Goal: Register for event/course

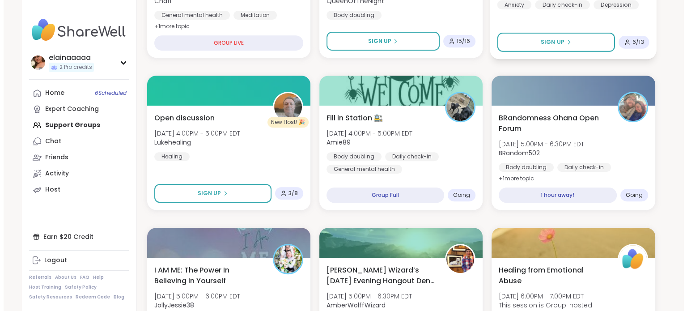
scroll to position [390, 0]
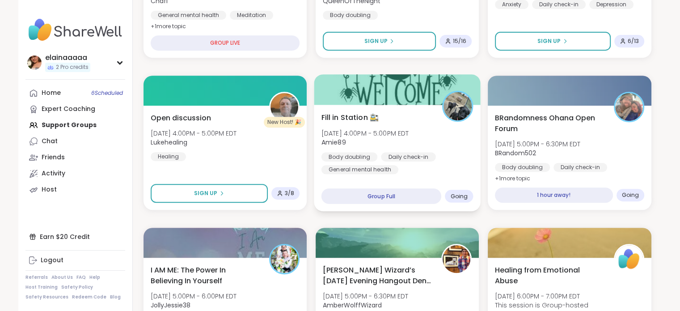
click at [437, 153] on div "Body doubling Daily check-in General mental health" at bounding box center [397, 163] width 152 height 22
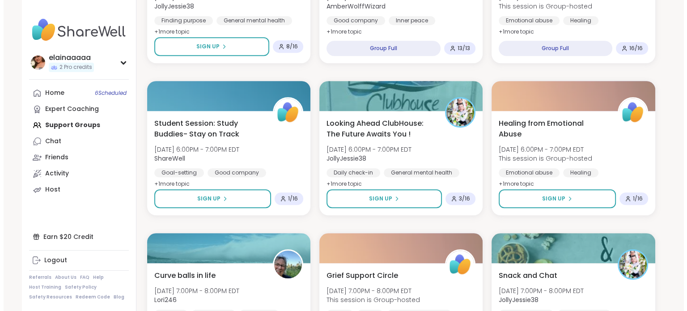
scroll to position [691, 0]
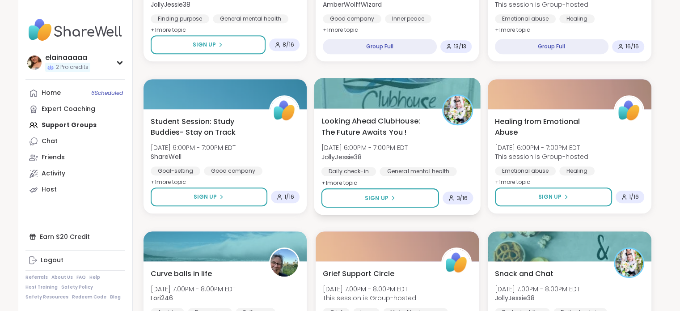
click at [398, 147] on span "[DATE] 6:00PM - 7:00PM EDT" at bounding box center [364, 147] width 87 height 9
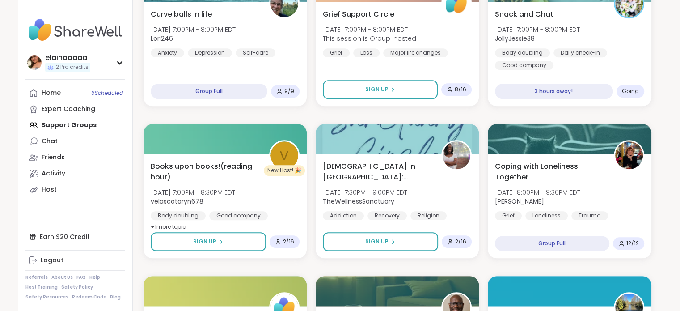
scroll to position [942, 0]
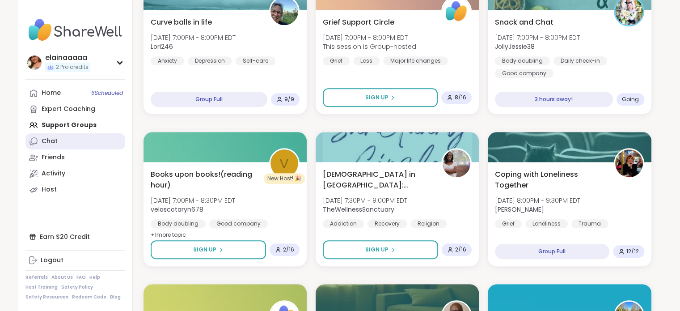
click at [61, 138] on link "Chat" at bounding box center [75, 141] width 100 height 16
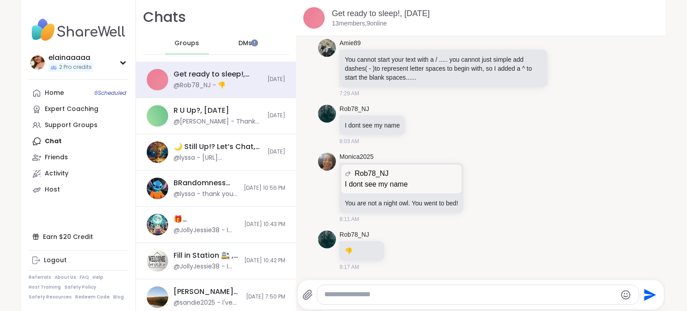
click at [230, 42] on div "DMs" at bounding box center [246, 43] width 44 height 21
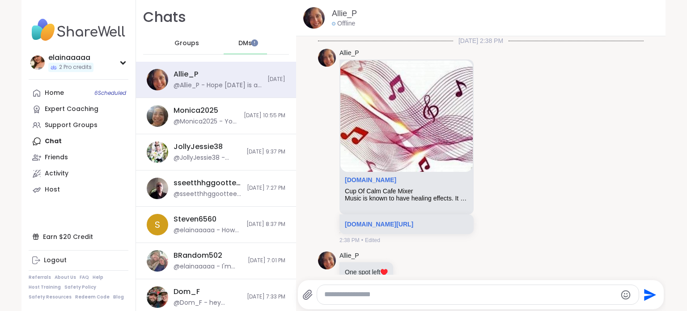
scroll to position [684, 0]
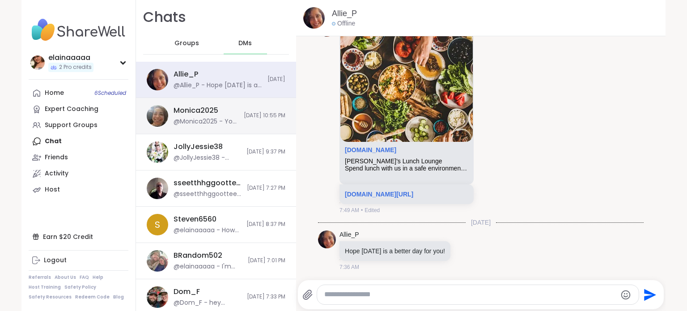
click at [209, 114] on div "Monica2025" at bounding box center [196, 111] width 45 height 10
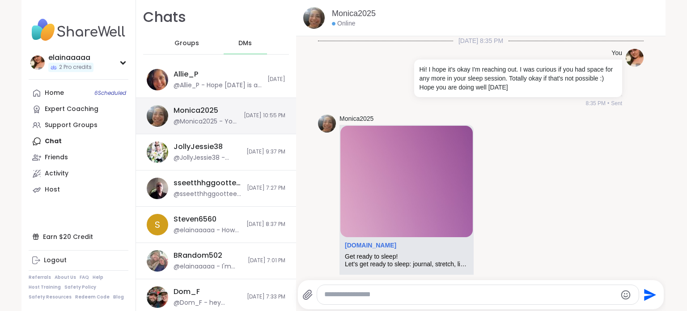
scroll to position [354, 0]
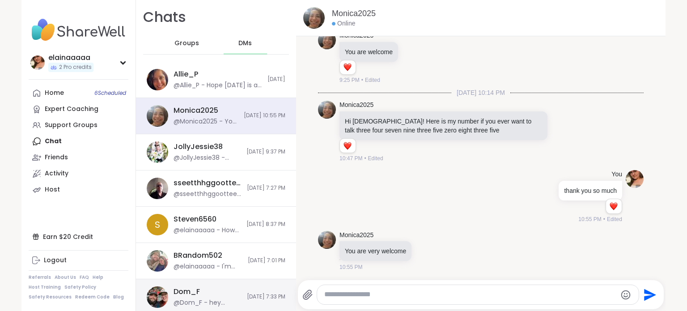
click at [188, 295] on div "Dom_F" at bounding box center [187, 292] width 26 height 10
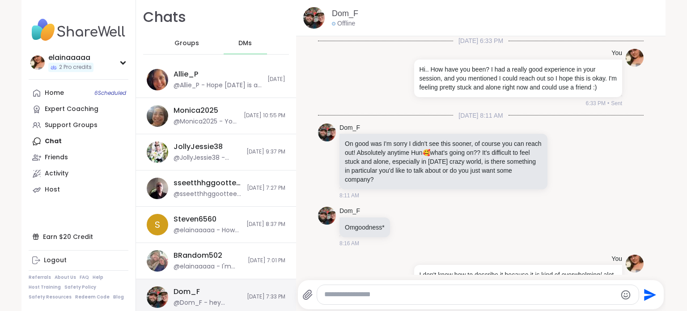
scroll to position [263, 0]
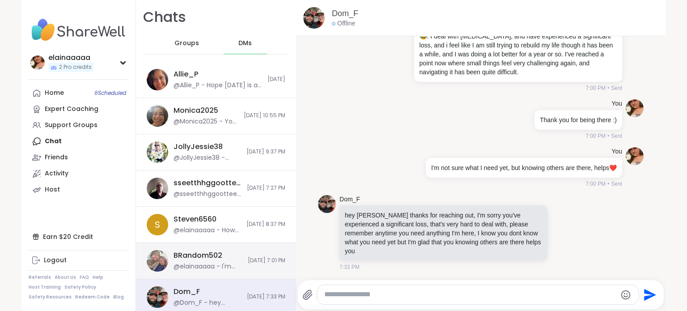
click at [197, 273] on div "BRandom502 @elainaaaaa - I'm glad, and I hate that for you at the same time hah…" at bounding box center [216, 261] width 160 height 36
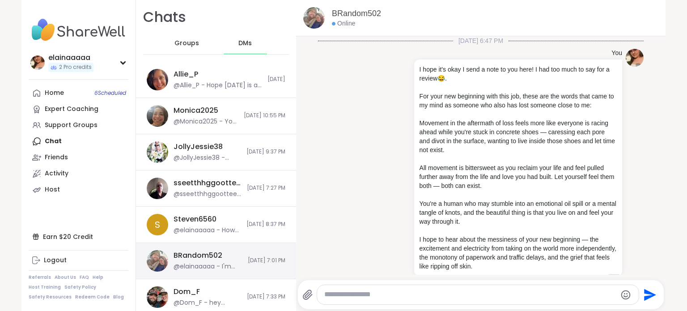
scroll to position [153, 0]
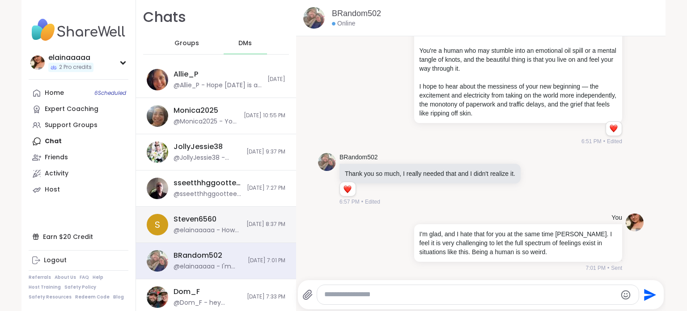
click at [200, 227] on div "@elainaaaaa - How are you doing?" at bounding box center [208, 230] width 68 height 9
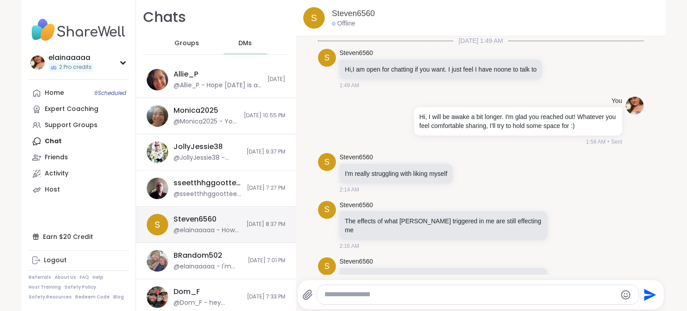
scroll to position [975, 0]
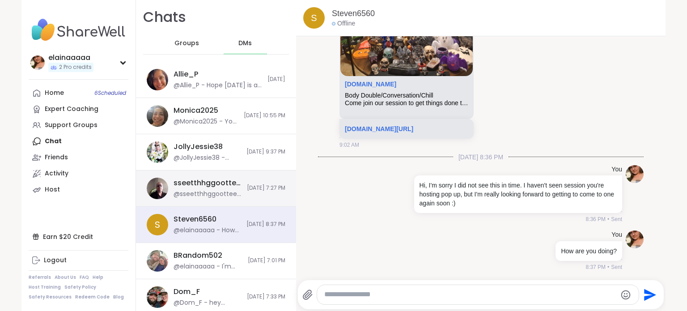
click at [211, 195] on div "@sseetthhggootteell - I am a bit shy but I am so glad you accepted my friend re…" at bounding box center [208, 194] width 68 height 9
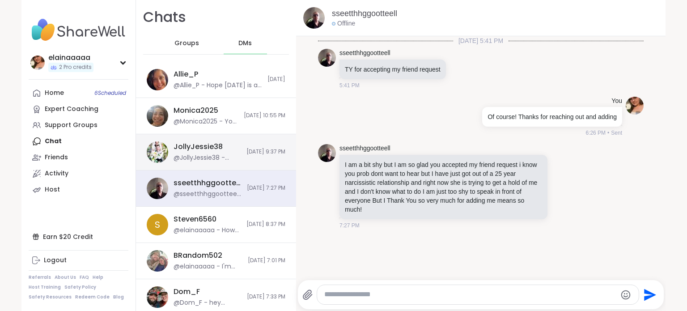
click at [223, 162] on div "JollyJessie38 @JollyJessie38 - https://sharewellnow.com/series/c71652d2-14ff-47…" at bounding box center [216, 152] width 160 height 36
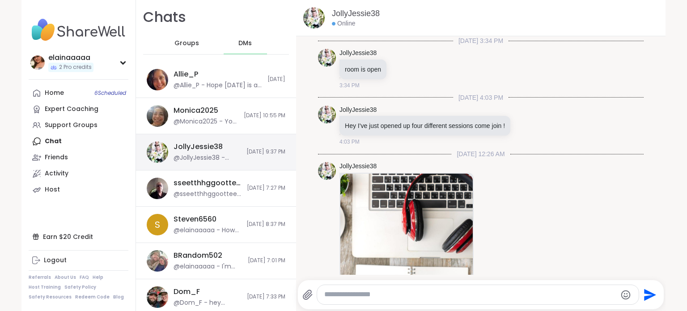
scroll to position [802, 0]
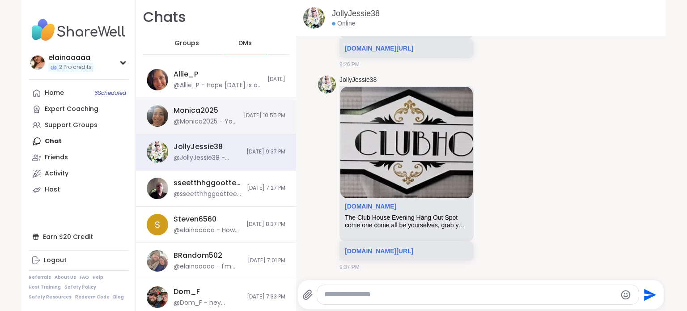
click at [217, 126] on div "Monica2025 @Monica2025 - You are very welcome 10/12/2025, 10:55 PM" at bounding box center [216, 116] width 160 height 36
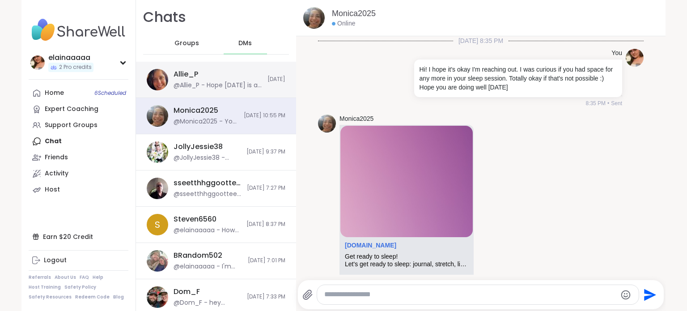
scroll to position [354, 0]
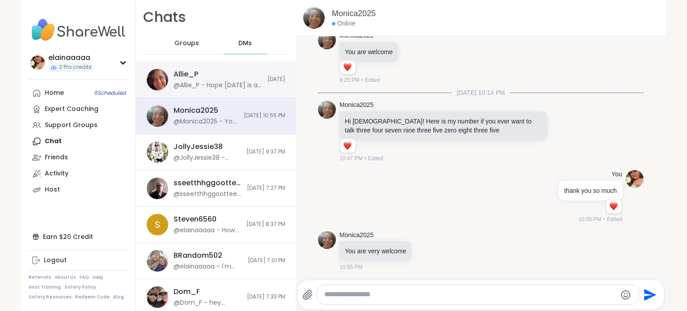
click at [216, 71] on div "Allie_P @Allie_P - Hope today is a better day for you!" at bounding box center [218, 79] width 89 height 21
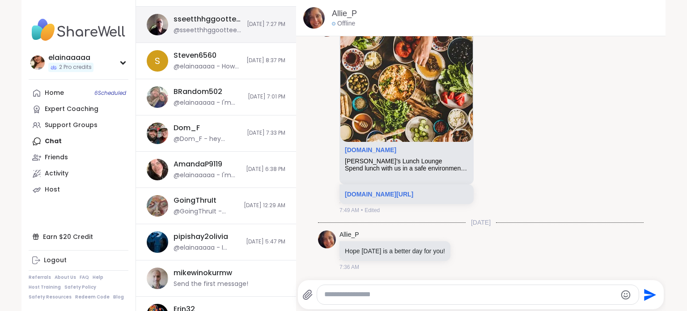
scroll to position [171, 0]
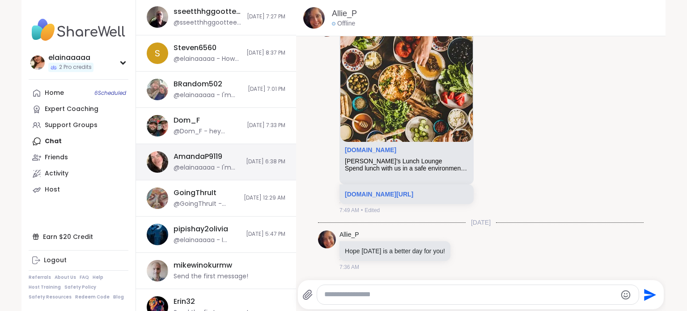
click at [213, 170] on div "@elainaaaaa - I'm having a tougher day/time in general lately. How are you doin…" at bounding box center [207, 167] width 67 height 9
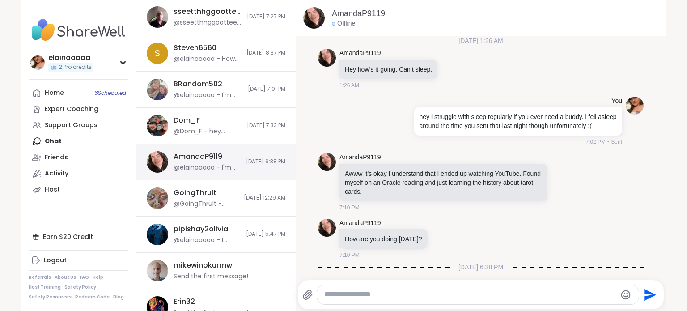
scroll to position [100, 0]
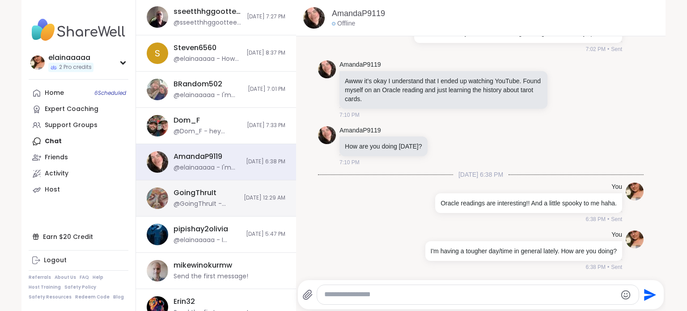
click at [208, 188] on div "GoingThruIt" at bounding box center [195, 193] width 43 height 10
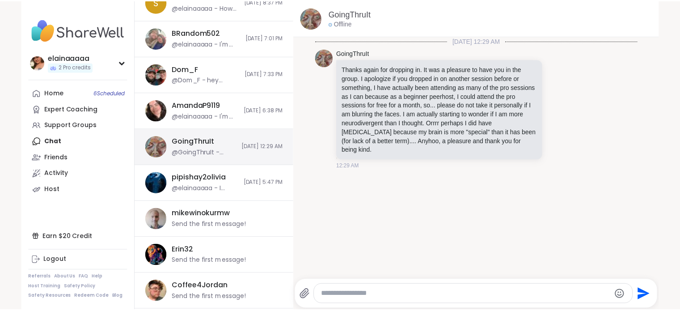
scroll to position [223, 0]
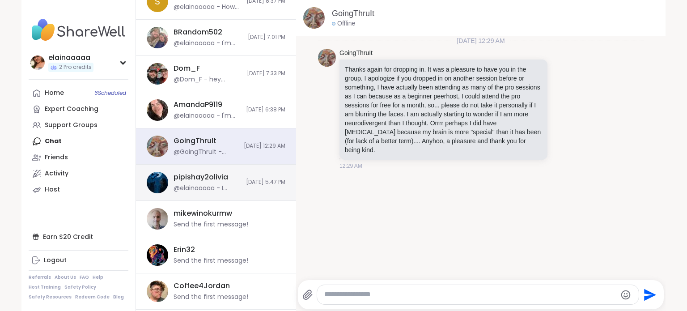
click at [207, 187] on div "@elainaaaaa - I really appreciate that—it means a lot! I think your honesty add…" at bounding box center [207, 188] width 67 height 9
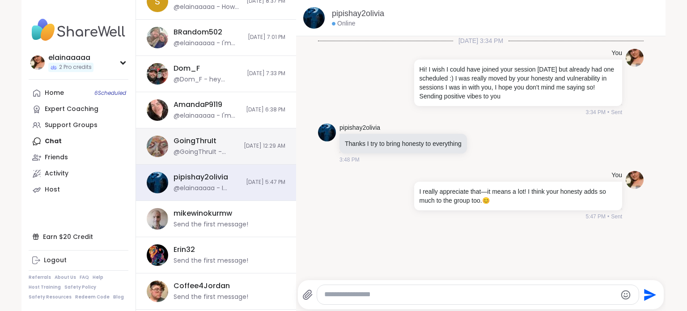
click at [194, 155] on div "@GoingThruIt - Thanks again for dropping in. It was a pleasure to have you in t…" at bounding box center [206, 152] width 65 height 9
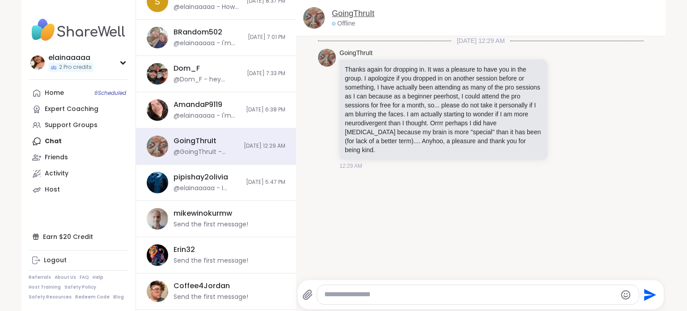
click at [346, 13] on link "GoingThruIt" at bounding box center [353, 13] width 42 height 11
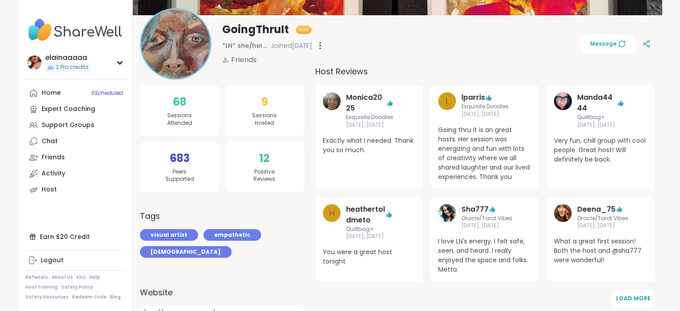
scroll to position [97, 0]
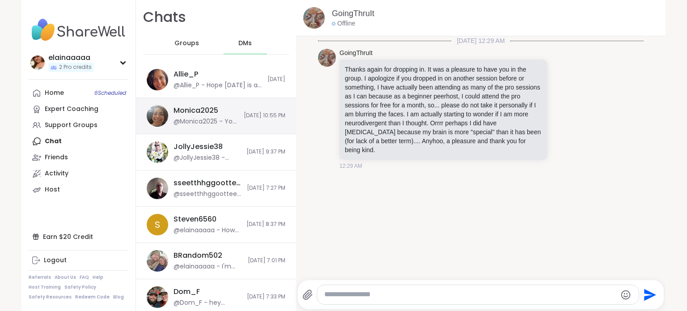
click at [195, 109] on div "Monica2025" at bounding box center [196, 111] width 45 height 10
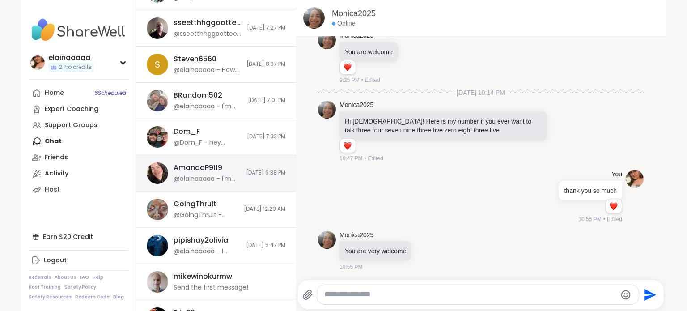
scroll to position [161, 0]
click at [199, 165] on div "AmandaP9119" at bounding box center [198, 167] width 49 height 10
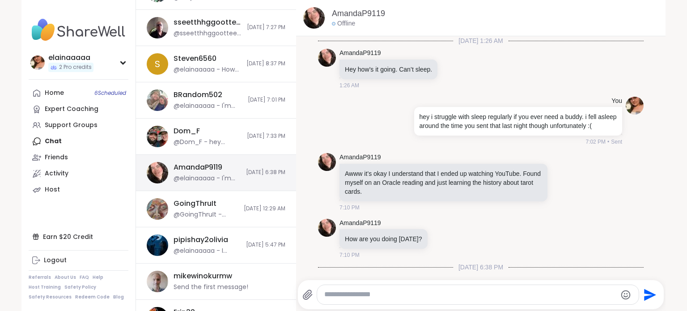
scroll to position [100, 0]
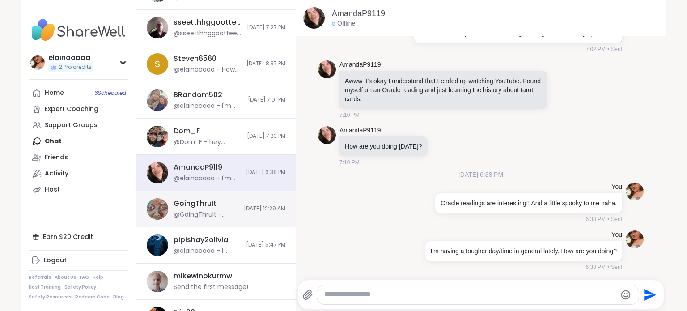
click at [202, 196] on div "GoingThruIt @GoingThruIt - Thanks again for dropping in. It was a pleasure to h…" at bounding box center [216, 209] width 160 height 36
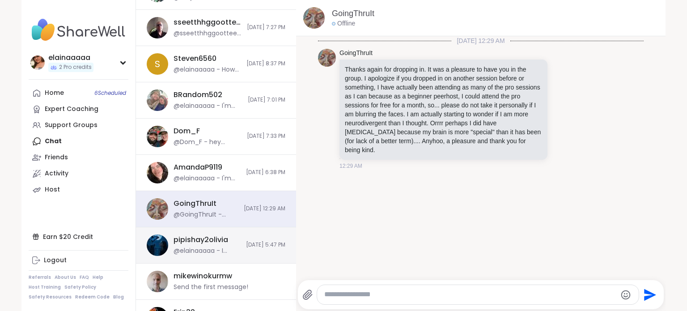
click at [202, 233] on div "pipishay2olivia @elainaaaaa - I really appreciate that—it means a lot! I think …" at bounding box center [216, 245] width 160 height 36
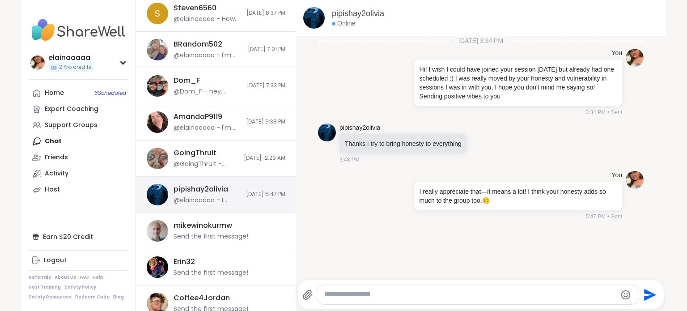
scroll to position [232, 0]
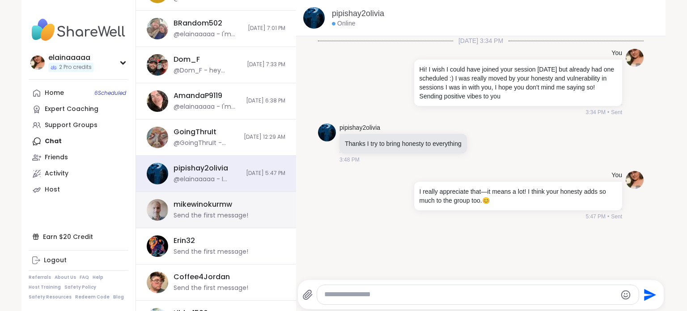
click at [203, 221] on div "mikewinokurmw Send the first message!" at bounding box center [216, 210] width 160 height 36
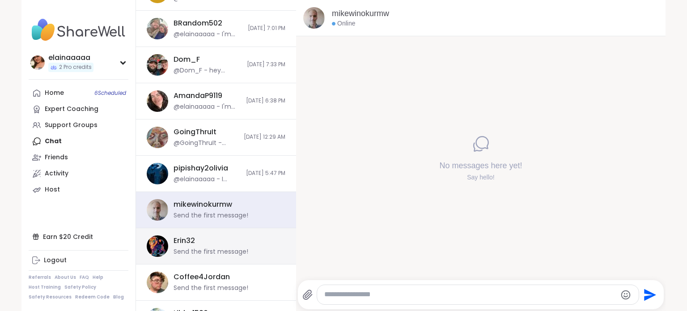
click at [201, 242] on div "Erin32 Send the first message!" at bounding box center [227, 246] width 106 height 21
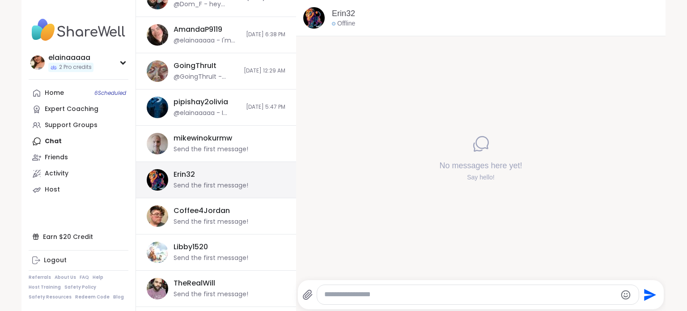
scroll to position [299, 0]
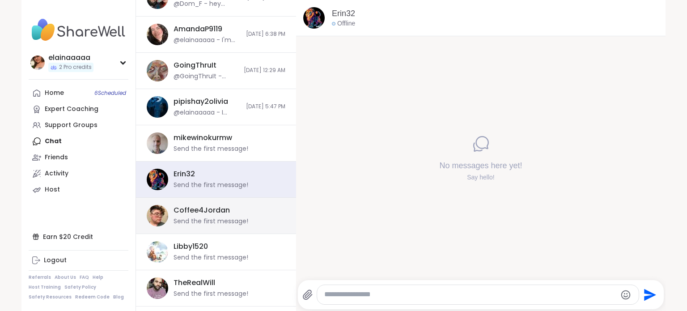
click at [201, 230] on div "Coffee4Jordan Send the first message!" at bounding box center [216, 216] width 160 height 36
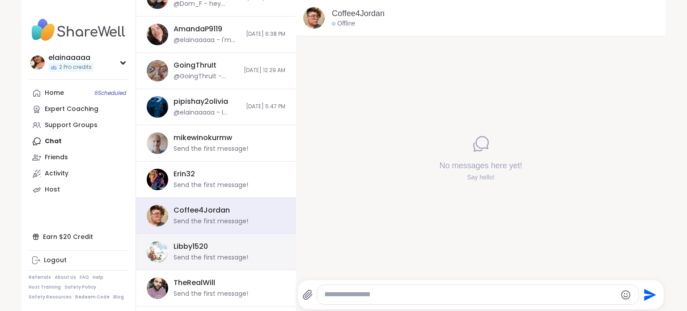
click at [202, 246] on div "Libby1520" at bounding box center [191, 247] width 34 height 10
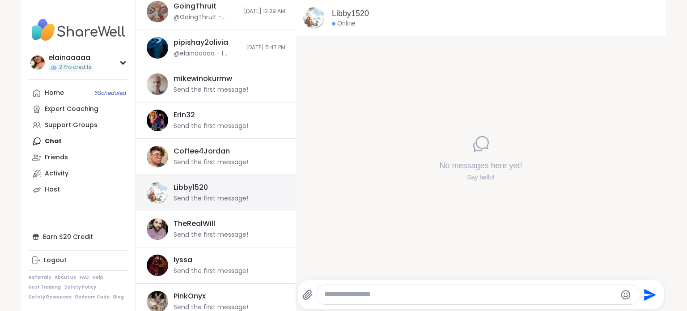
scroll to position [359, 0]
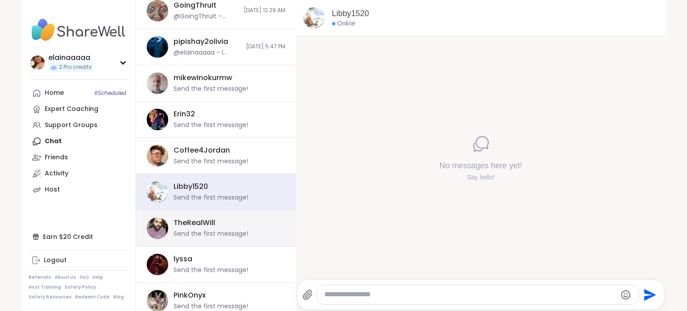
click at [201, 234] on div "Send the first message!" at bounding box center [211, 233] width 75 height 9
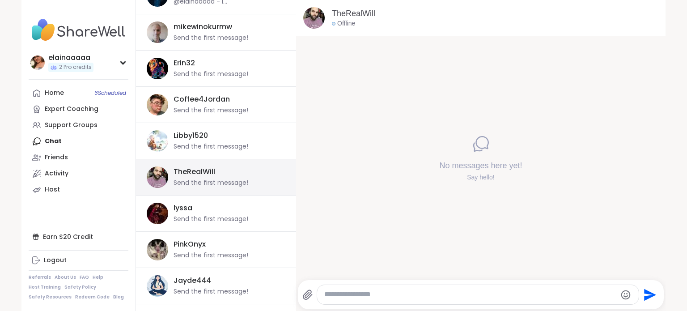
scroll to position [411, 0]
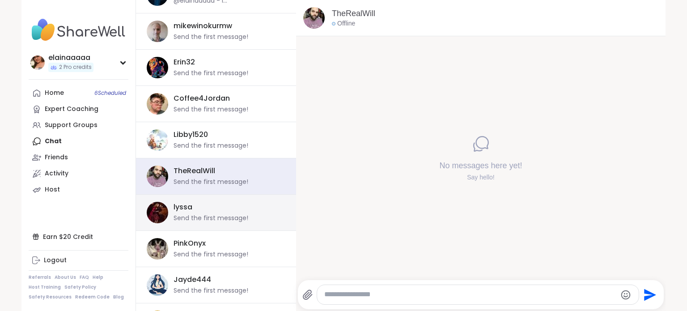
click at [199, 216] on div "Send the first message!" at bounding box center [211, 218] width 75 height 9
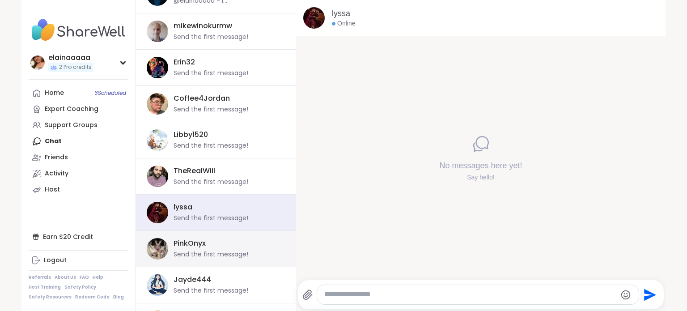
click at [202, 250] on div "Send the first message!" at bounding box center [211, 254] width 75 height 9
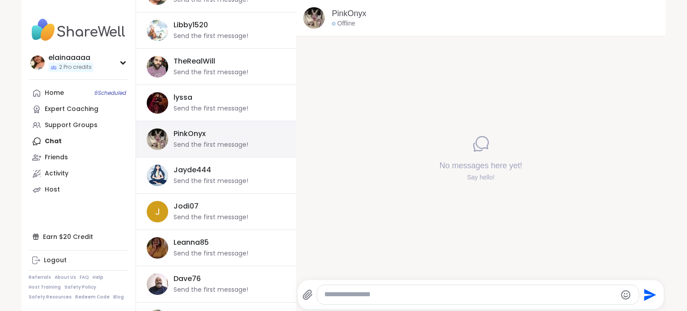
scroll to position [528, 0]
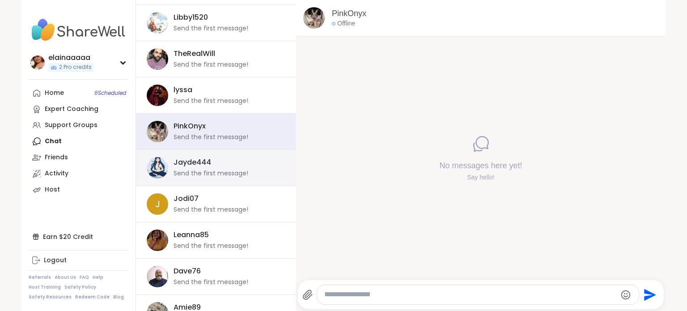
click at [188, 177] on div "Jayde444 Send the first message!" at bounding box center [216, 168] width 160 height 36
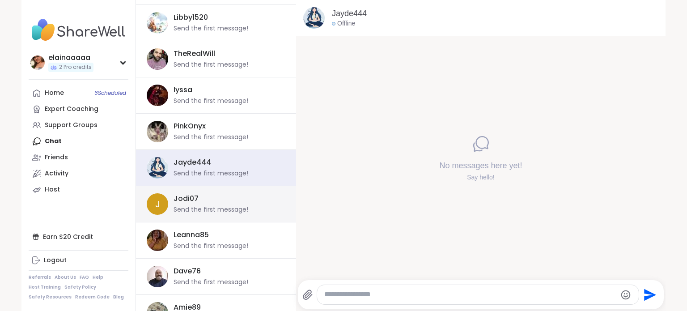
click at [189, 195] on div "Jodi07" at bounding box center [186, 199] width 25 height 10
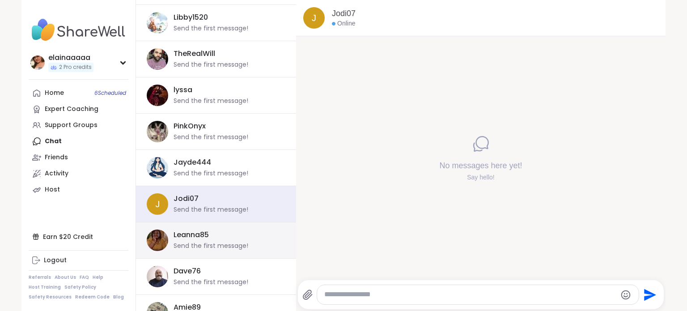
click at [195, 222] on div "Leanna85 Send the first message!" at bounding box center [216, 240] width 160 height 36
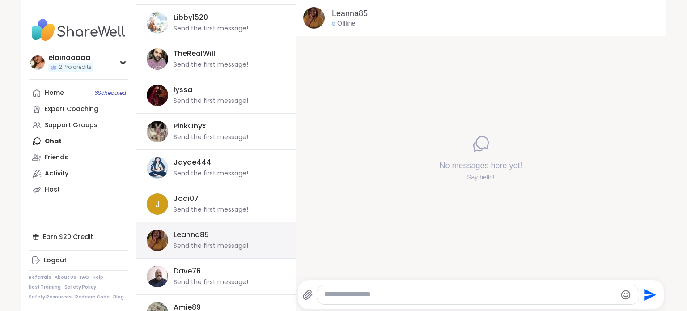
scroll to position [620, 0]
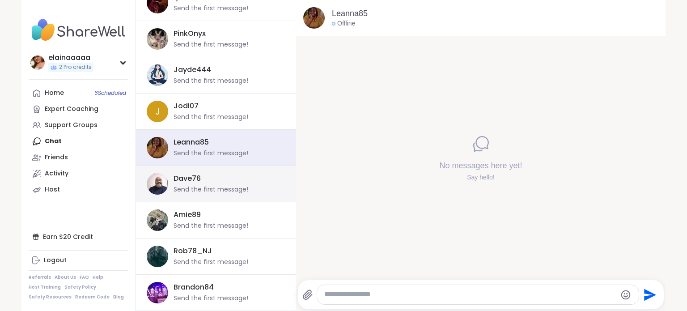
click at [192, 180] on div "Dave76" at bounding box center [187, 179] width 27 height 10
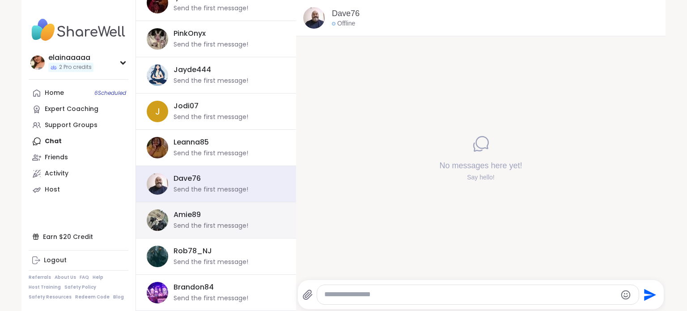
click at [203, 233] on div "Amie89 Send the first message!" at bounding box center [216, 220] width 160 height 36
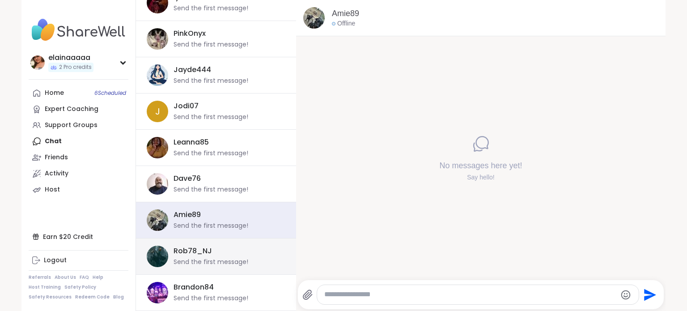
click at [205, 252] on div "Rob78_NJ" at bounding box center [193, 251] width 38 height 10
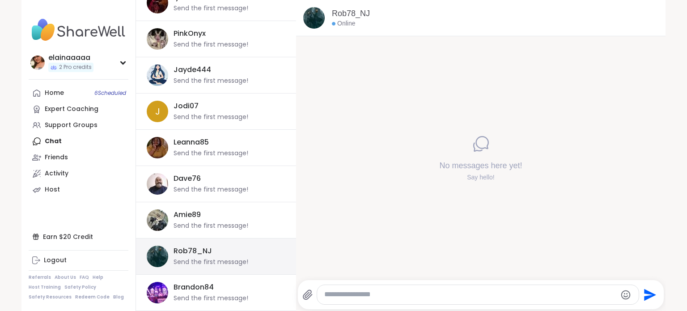
scroll to position [654, 0]
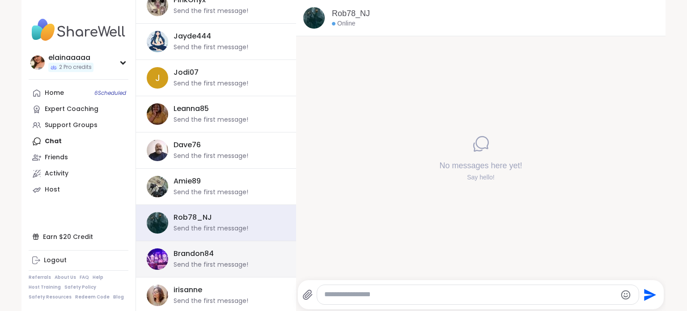
click at [205, 249] on div "Brandon84" at bounding box center [194, 254] width 40 height 10
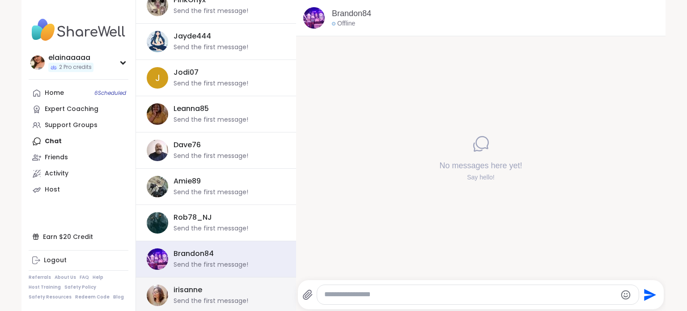
click at [206, 286] on div "irisanne Send the first message!" at bounding box center [227, 295] width 106 height 21
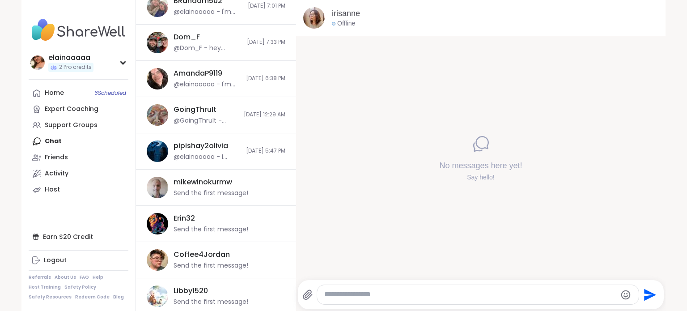
scroll to position [0, 0]
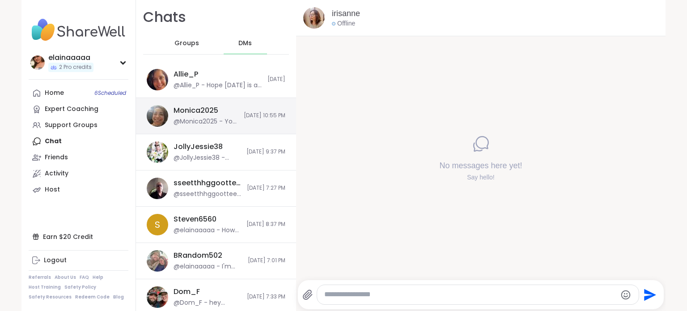
click at [187, 116] on div "Monica2025 @Monica2025 - You are very welcome" at bounding box center [206, 116] width 65 height 21
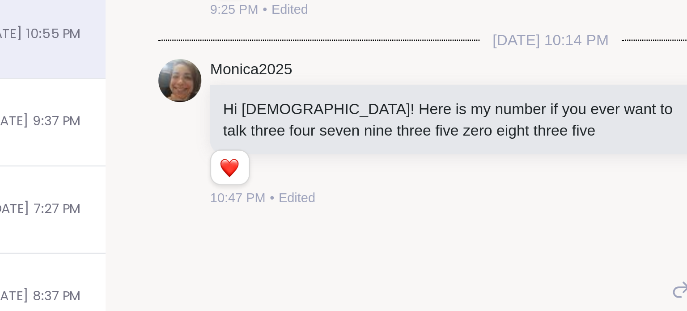
scroll to position [320, 0]
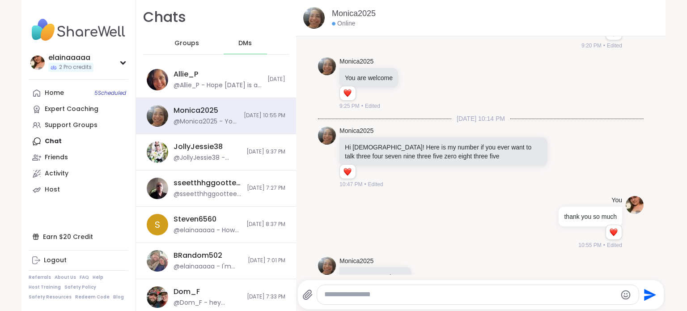
click at [77, 12] on nav "elainaaaaa 2 Pro credits Profile Membership Settings Help Home 5 Scheduled Expe…" at bounding box center [78, 155] width 114 height 311
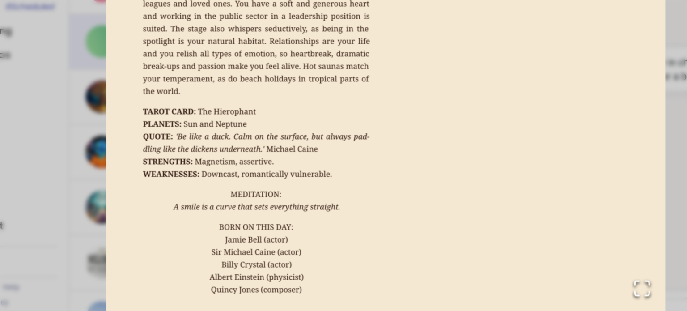
scroll to position [3536, 0]
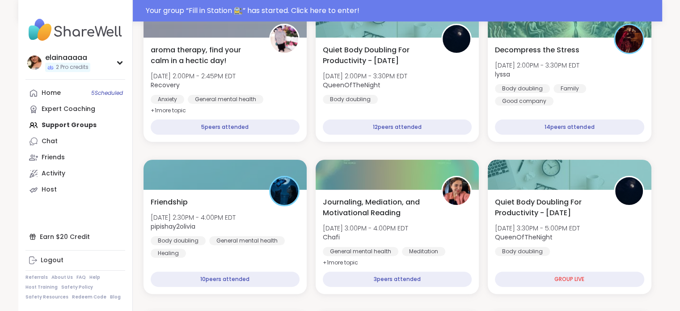
scroll to position [144, 0]
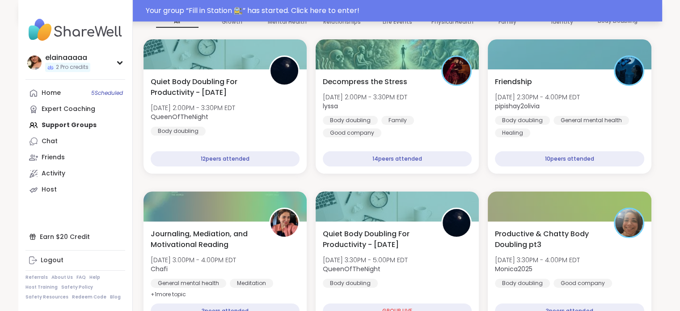
click at [293, 4] on div "Your group “ Fill in Station 🚉 ” has started. Click here to enter!" at bounding box center [340, 10] width 644 height 21
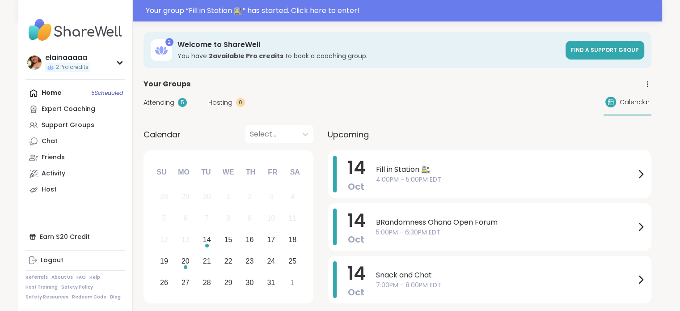
click at [69, 21] on img at bounding box center [75, 29] width 100 height 31
click at [381, 179] on span "4:00PM - 5:00PM EDT" at bounding box center [505, 179] width 259 height 9
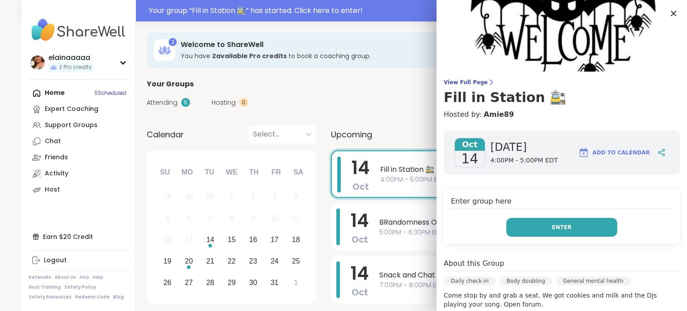
click at [515, 232] on button "Enter" at bounding box center [561, 227] width 111 height 19
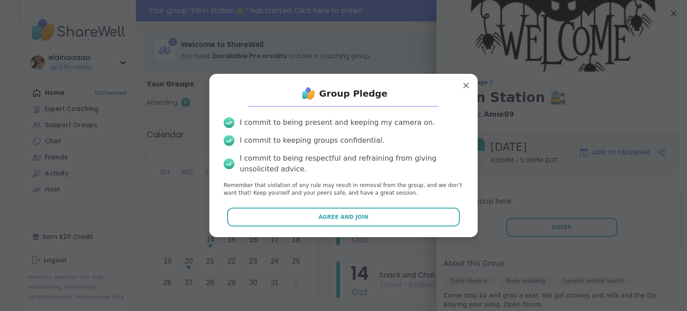
click at [393, 207] on div "Group Pledge I commit to being present and keeping my camera on. I commit to ke…" at bounding box center [343, 155] width 254 height 148
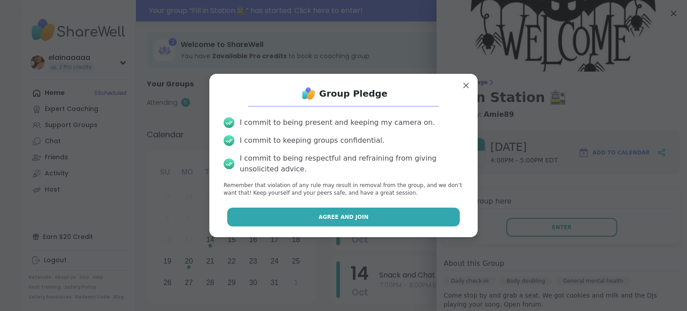
click at [381, 210] on button "Agree and Join" at bounding box center [343, 217] width 233 height 19
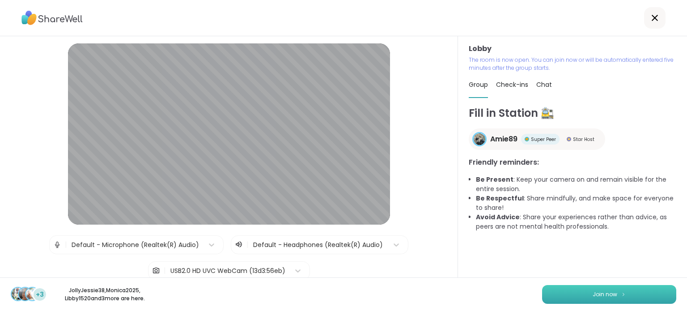
click at [583, 293] on button "Join now" at bounding box center [609, 294] width 134 height 19
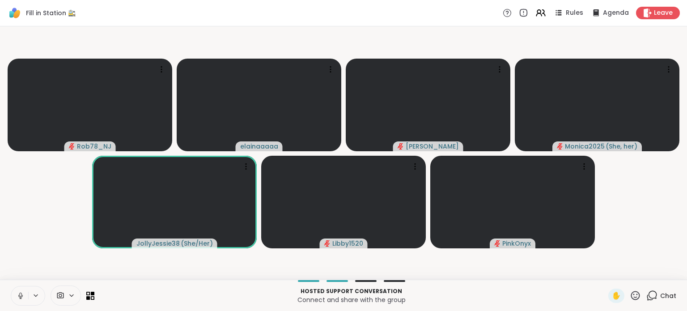
click at [20, 293] on icon at bounding box center [20, 294] width 2 height 4
click at [12, 291] on button at bounding box center [19, 295] width 17 height 19
click at [20, 296] on icon at bounding box center [20, 294] width 2 height 4
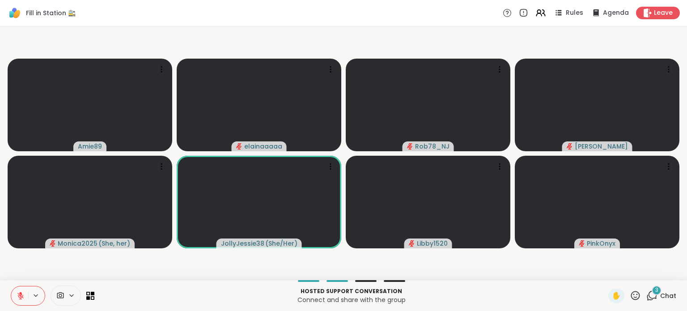
click at [652, 289] on div "3" at bounding box center [657, 290] width 10 height 10
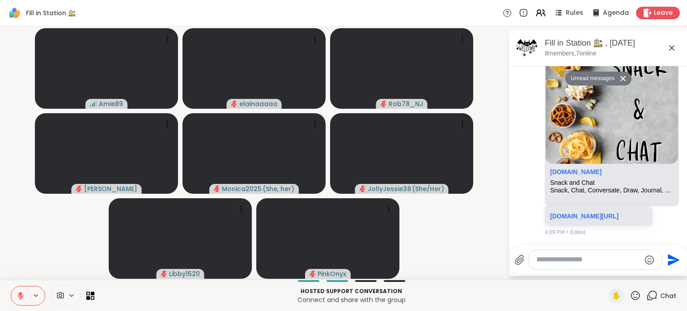
scroll to position [517, 0]
click at [671, 49] on icon at bounding box center [671, 47] width 11 height 11
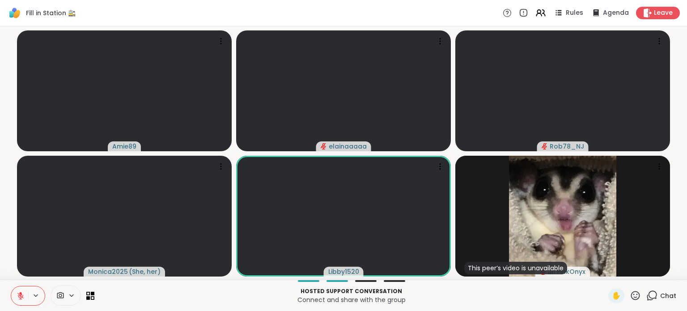
drag, startPoint x: 18, startPoint y: 292, endPoint x: 7, endPoint y: 267, distance: 26.6
click at [7, 267] on div "Fill in Station 🚉 Rules Agenda Leave Amie89 elainaaaaa Rob78_NJ Monica2025 ( Sh…" at bounding box center [343, 155] width 687 height 311
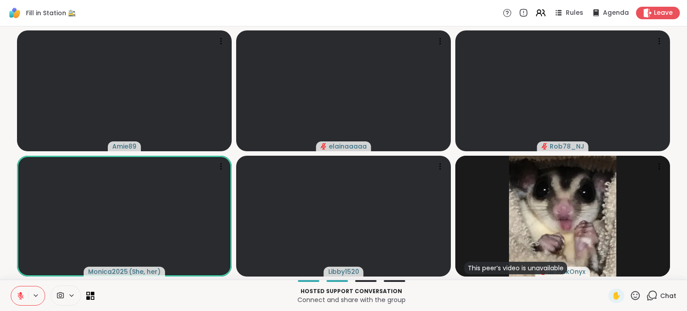
click at [14, 293] on button at bounding box center [19, 295] width 17 height 19
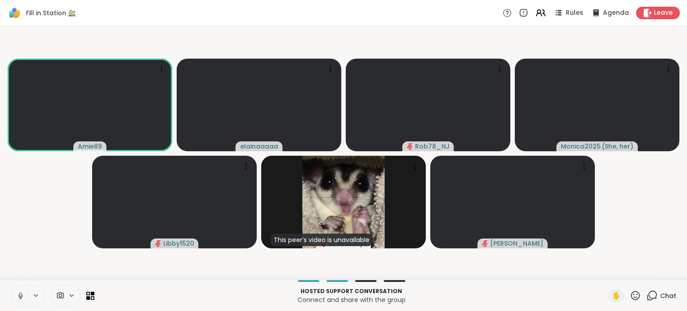
click at [13, 293] on button at bounding box center [19, 295] width 17 height 19
click at [9, 228] on video-player-container "Amie89 elainaaaaa Rob78_NJ Monica2025 ( She, her ) Libby1520 This peer’s video …" at bounding box center [343, 153] width 676 height 246
click at [646, 296] on icon at bounding box center [651, 295] width 11 height 11
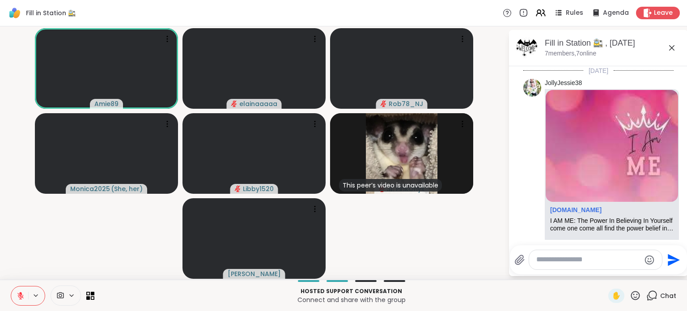
scroll to position [496, 0]
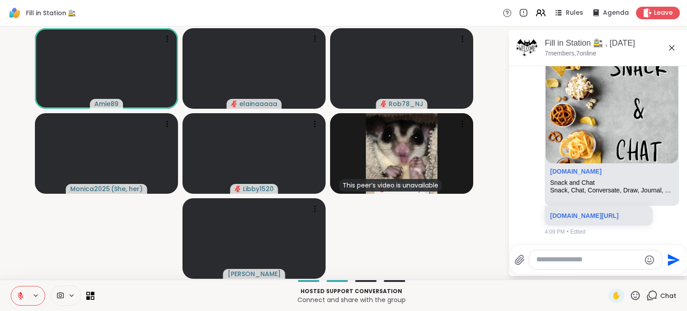
click at [674, 42] on icon at bounding box center [671, 47] width 11 height 11
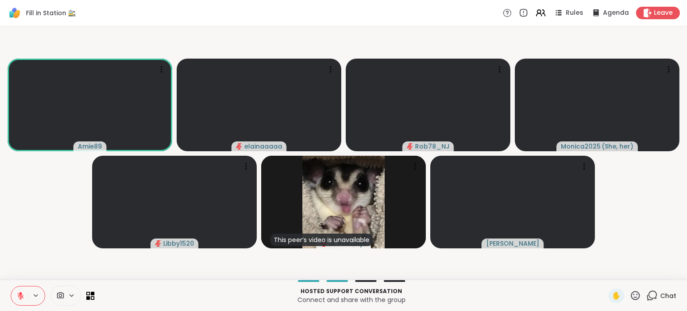
drag, startPoint x: 17, startPoint y: 292, endPoint x: 28, endPoint y: 259, distance: 34.8
click at [28, 259] on div "Fill in Station 🚉 Rules Agenda Leave Amie89 elainaaaaa Rob78_NJ Monica2025 ( Sh…" at bounding box center [343, 155] width 687 height 311
click at [418, 159] on div "This peer’s video is unavailable PinkOnyx" at bounding box center [343, 202] width 165 height 93
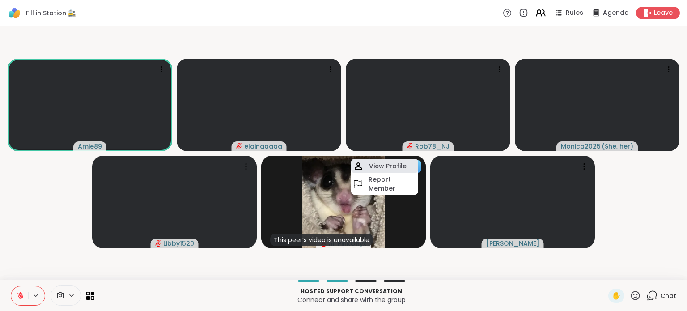
click at [405, 166] on h4 "View Profile" at bounding box center [388, 165] width 38 height 9
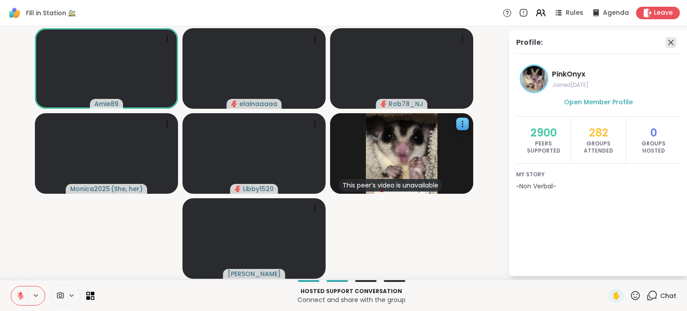
click at [669, 38] on icon at bounding box center [670, 42] width 11 height 11
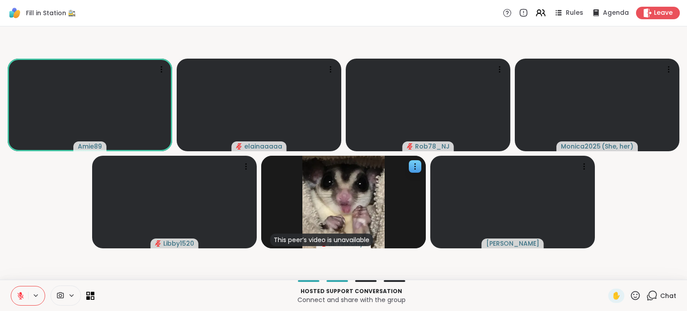
drag, startPoint x: 16, startPoint y: 294, endPoint x: 19, endPoint y: 260, distance: 33.7
click at [19, 260] on div "Fill in Station 🚉 Rules Agenda Leave Amie89 elainaaaaa Rob78_NJ Monica2025 ( Sh…" at bounding box center [343, 155] width 687 height 311
click at [19, 260] on video-player-container "Amie89 elainaaaaa Rob78_NJ Monica2025 ( She, her ) Libby1520 This peer’s video …" at bounding box center [343, 153] width 676 height 246
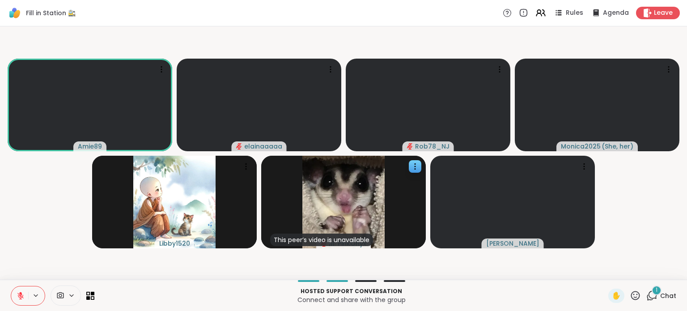
click at [19, 293] on icon at bounding box center [21, 296] width 8 height 8
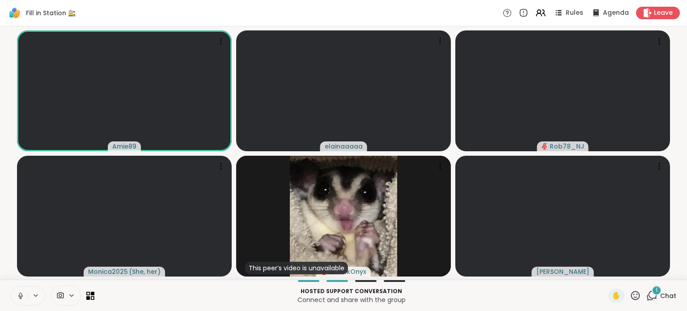
click at [23, 295] on icon at bounding box center [21, 296] width 8 height 8
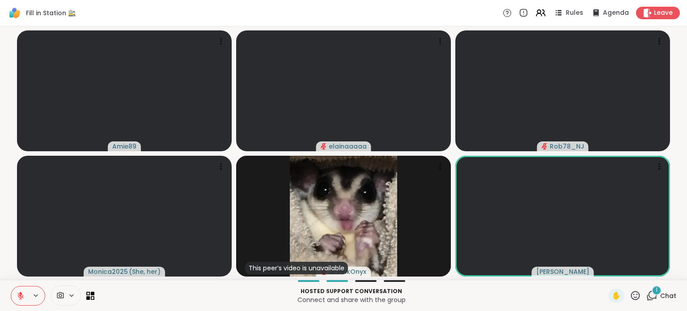
click at [17, 294] on icon at bounding box center [21, 296] width 8 height 8
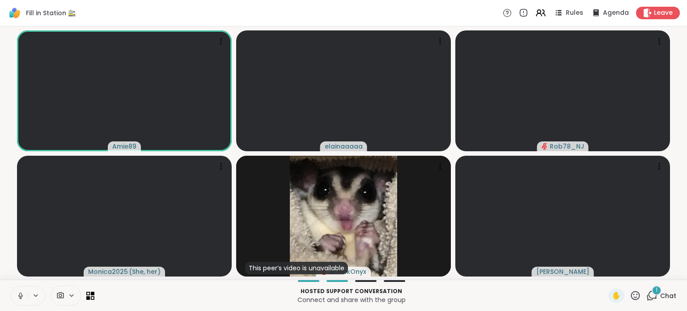
click at [15, 290] on button at bounding box center [19, 295] width 17 height 19
click at [646, 299] on icon at bounding box center [651, 295] width 11 height 11
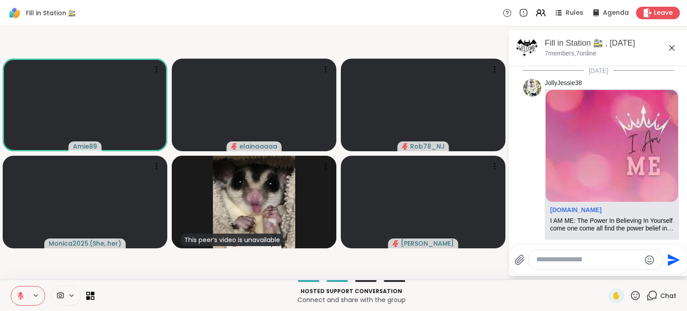
scroll to position [573, 0]
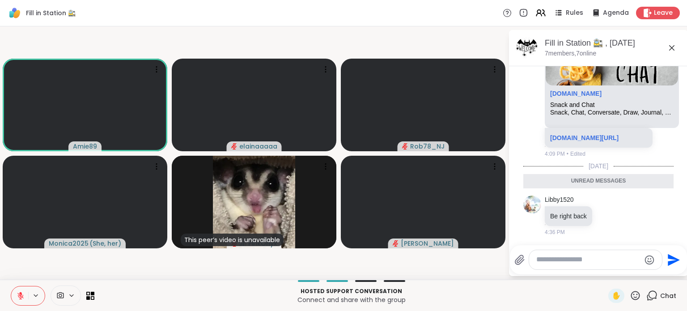
click at [670, 48] on icon at bounding box center [671, 47] width 11 height 11
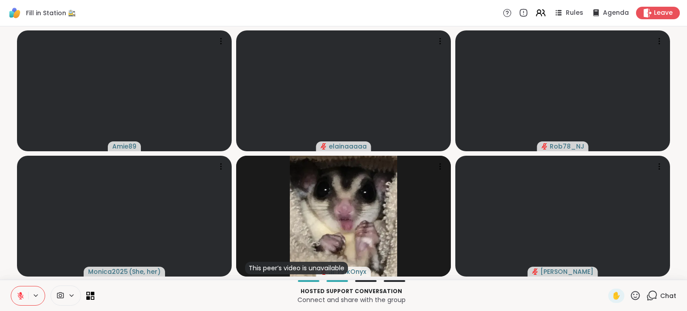
drag, startPoint x: 19, startPoint y: 292, endPoint x: 13, endPoint y: 249, distance: 43.8
click at [13, 249] on div "Fill in Station 🚉 Rules Agenda Leave Amie89 elainaaaaa Rob78_NJ Monica2025 ( Sh…" at bounding box center [343, 155] width 687 height 311
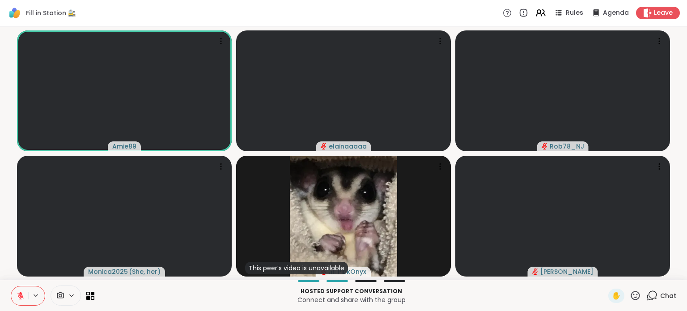
drag, startPoint x: 24, startPoint y: 295, endPoint x: 4, endPoint y: 247, distance: 51.7
click at [4, 247] on div "Fill in Station 🚉 Rules Agenda Leave Amie89 elainaaaaa Rob78_NJ Monica2025 ( Sh…" at bounding box center [343, 155] width 687 height 311
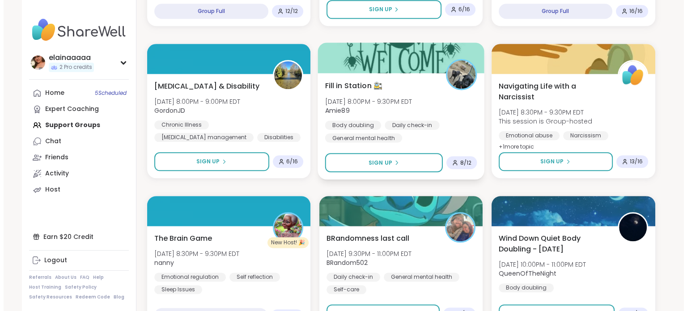
scroll to position [1030, 0]
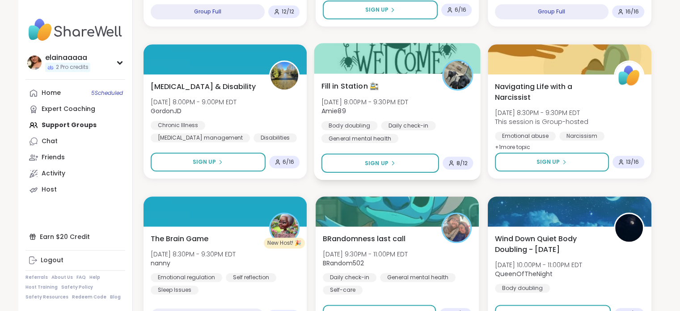
click at [354, 81] on span "Fill in Station 🚉" at bounding box center [350, 86] width 58 height 11
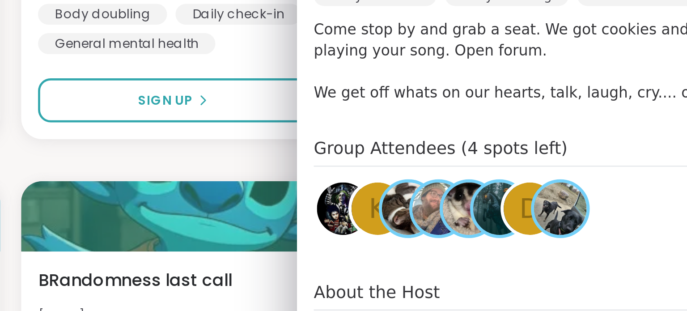
click at [402, 187] on div "Quiet Body Doubling For Productivity - [DATE] [DATE] 3:30PM - 5:00PM EDT QueenO…" at bounding box center [401, 35] width 508 height 1807
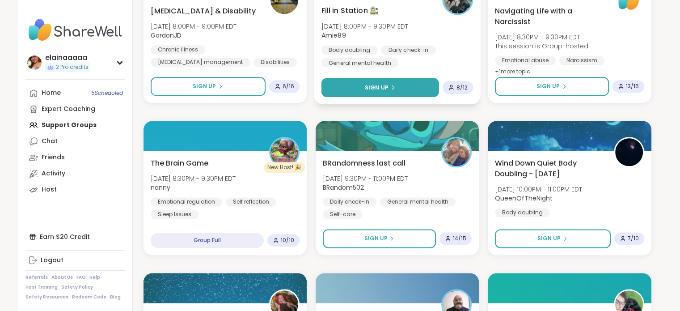
scroll to position [1106, 0]
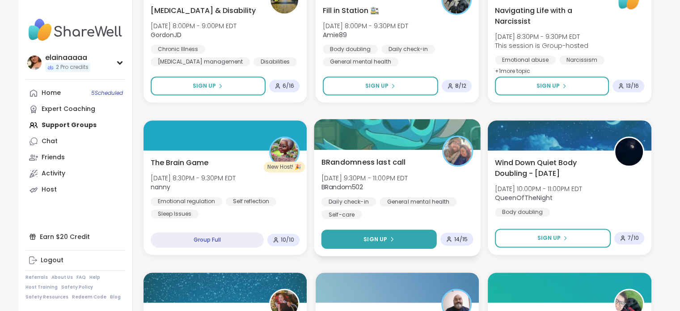
click at [356, 236] on button "Sign Up" at bounding box center [378, 238] width 115 height 19
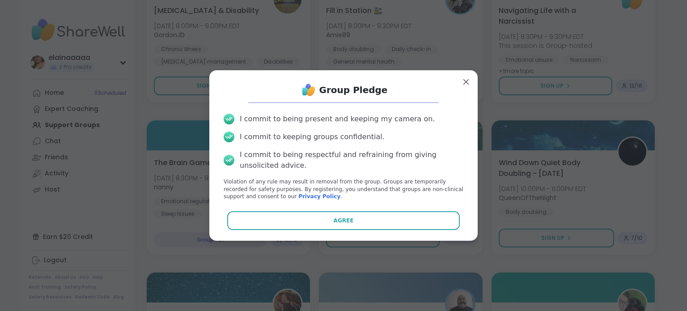
click at [356, 233] on div "Group Pledge I commit to being present and keeping my camera on. I commit to ke…" at bounding box center [343, 155] width 254 height 156
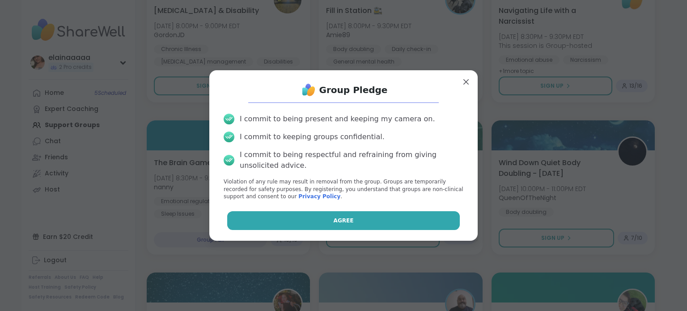
click at [356, 223] on button "Agree" at bounding box center [343, 220] width 233 height 19
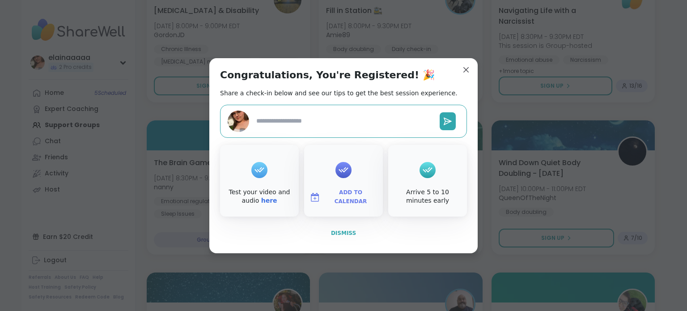
click at [352, 235] on button "Dismiss" at bounding box center [343, 233] width 247 height 19
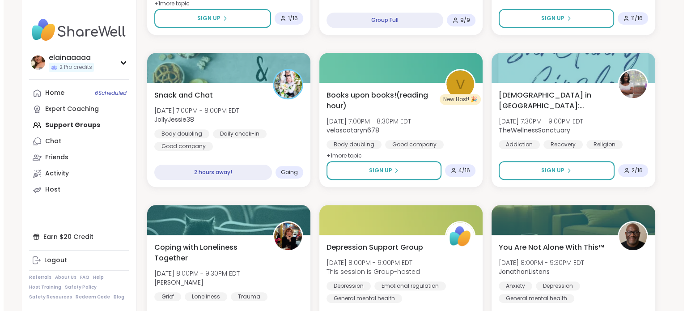
scroll to position [716, 0]
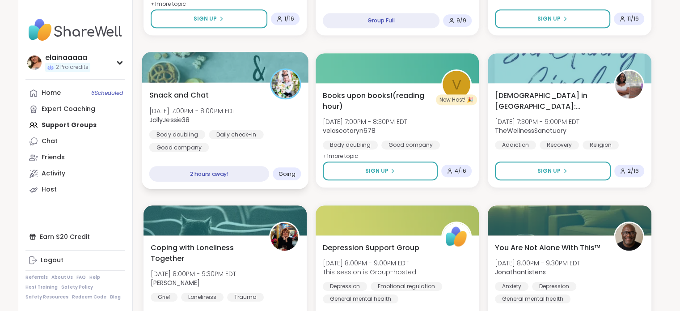
click at [284, 155] on div "Snack and Chat [DATE] 7:00PM - 8:00PM EDT JollyJessie38 Body doubling Daily che…" at bounding box center [225, 135] width 167 height 106
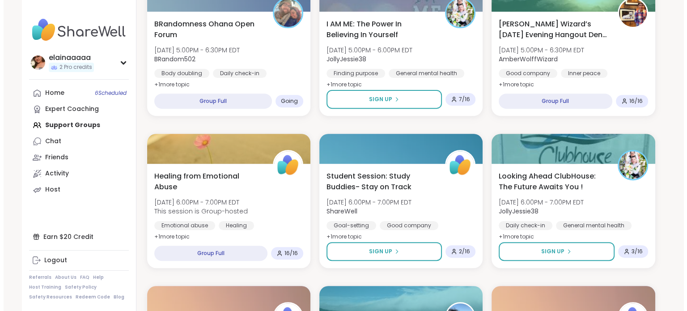
scroll to position [301, 0]
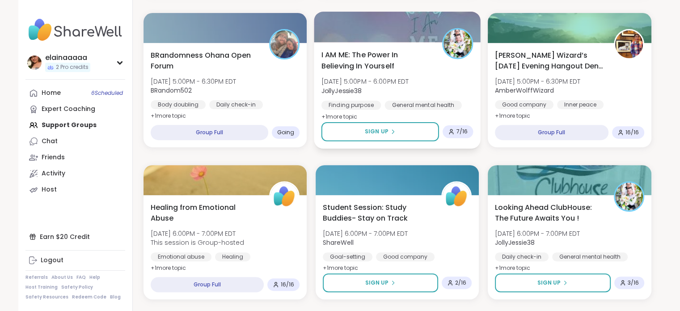
click at [409, 87] on span "JollyJessie38" at bounding box center [365, 90] width 88 height 9
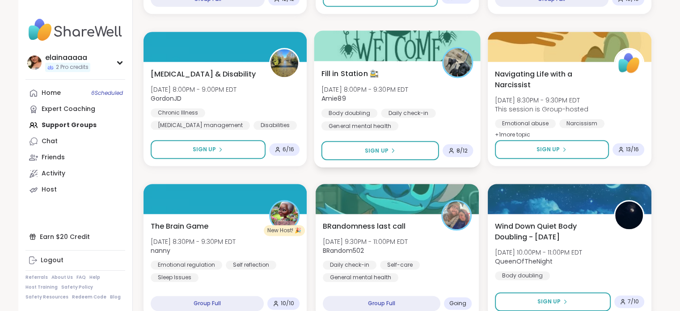
scroll to position [1050, 0]
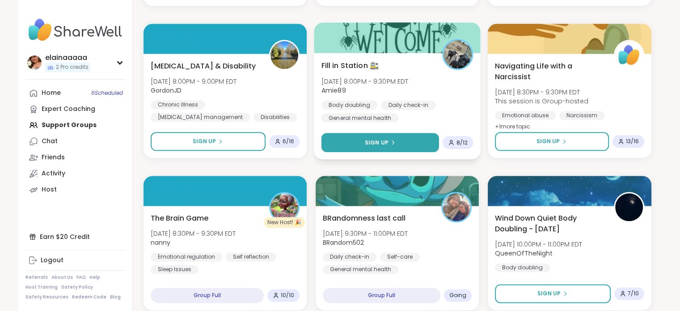
click at [376, 147] on button "Sign Up" at bounding box center [380, 142] width 118 height 19
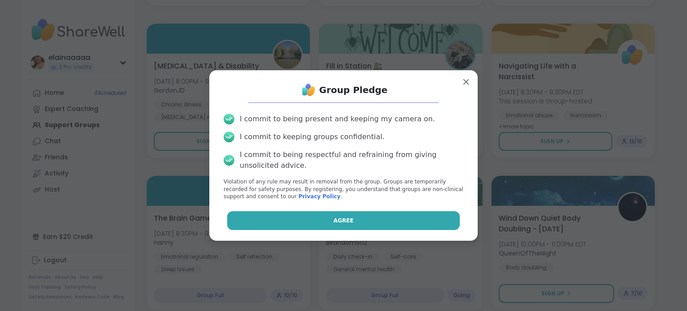
click at [302, 214] on button "Agree" at bounding box center [343, 220] width 233 height 19
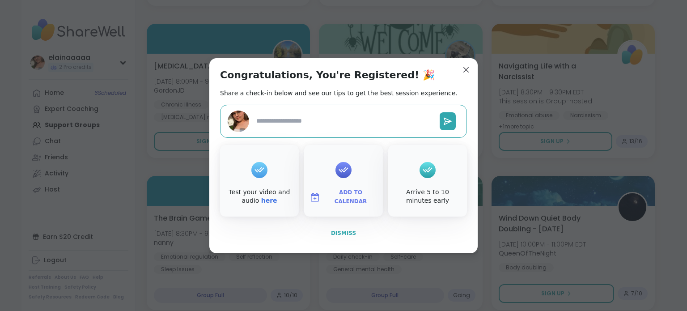
click at [343, 235] on span "Dismiss" at bounding box center [343, 233] width 25 height 6
type textarea "*"
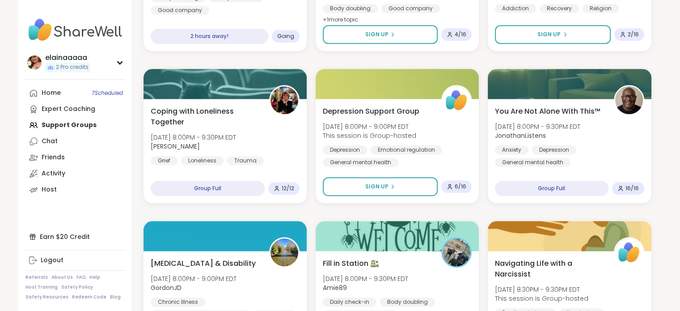
scroll to position [850, 0]
